Goal: Navigation & Orientation: Understand site structure

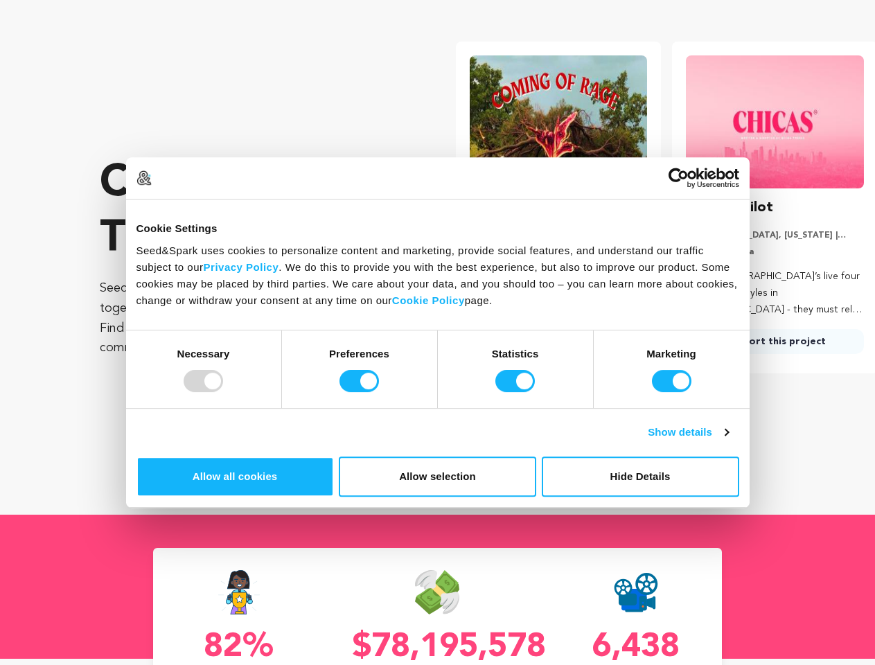
click at [223, 392] on div at bounding box center [203, 381] width 39 height 22
click at [379, 392] on input "Preferences" at bounding box center [359, 381] width 39 height 22
checkbox input "false"
click at [517, 392] on input "Statistics" at bounding box center [514, 381] width 39 height 22
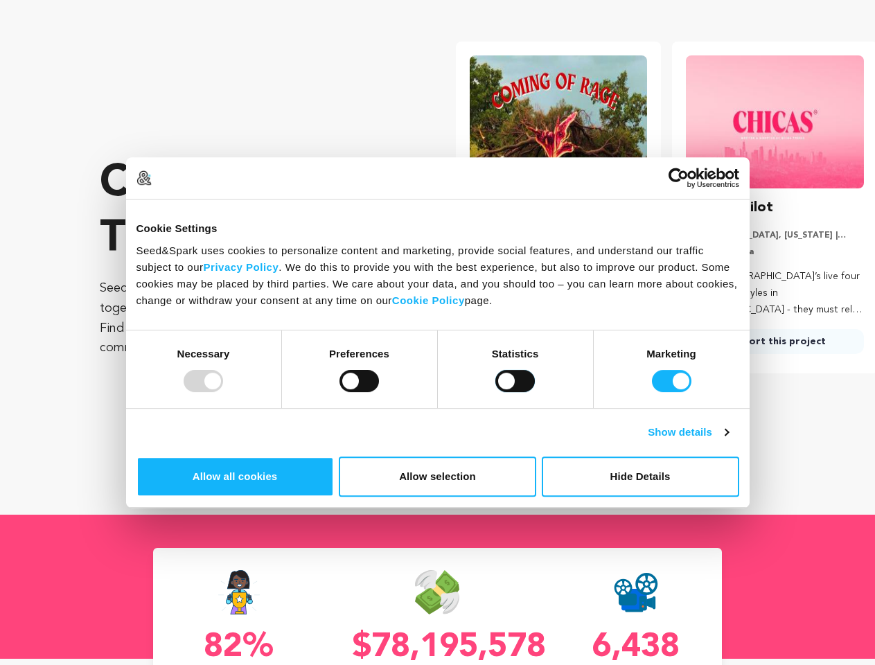
checkbox input "false"
click at [652, 392] on input "Marketing" at bounding box center [671, 381] width 39 height 22
checkbox input "false"
click at [728, 441] on link "Show details" at bounding box center [688, 432] width 80 height 17
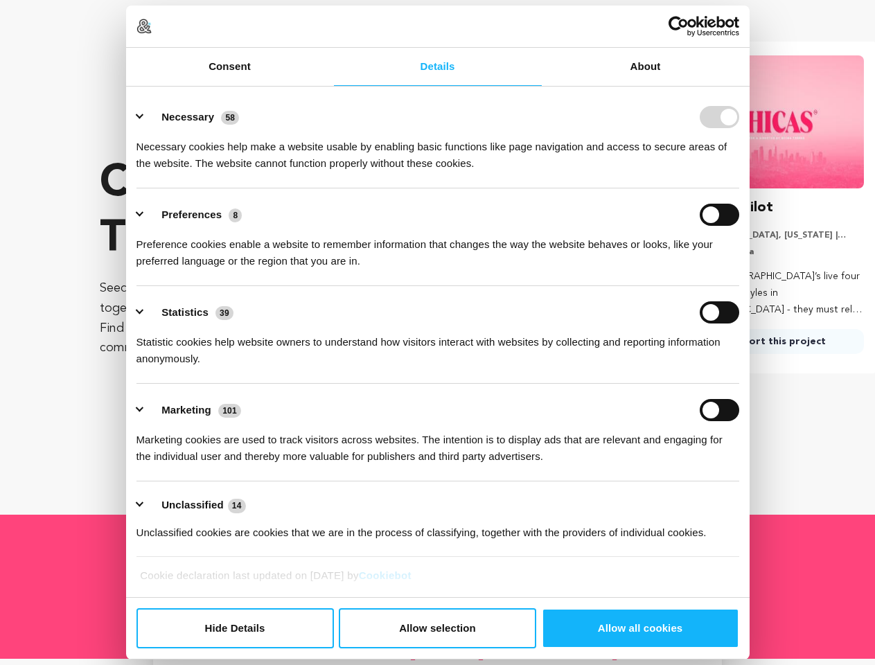
click at [750, 495] on div "Details Necessary 58 Necessary cookies help make a website usable by enabling b…" at bounding box center [438, 342] width 624 height 511
click at [766, 241] on p "[GEOGRAPHIC_DATA], [US_STATE] | Series" at bounding box center [775, 235] width 178 height 11
click at [766, 354] on div "CHICAS Pilot [GEOGRAPHIC_DATA], [US_STATE] | Series Comedy, Drama Four [DEMOGRA…" at bounding box center [775, 275] width 178 height 157
